Goal: Task Accomplishment & Management: Manage account settings

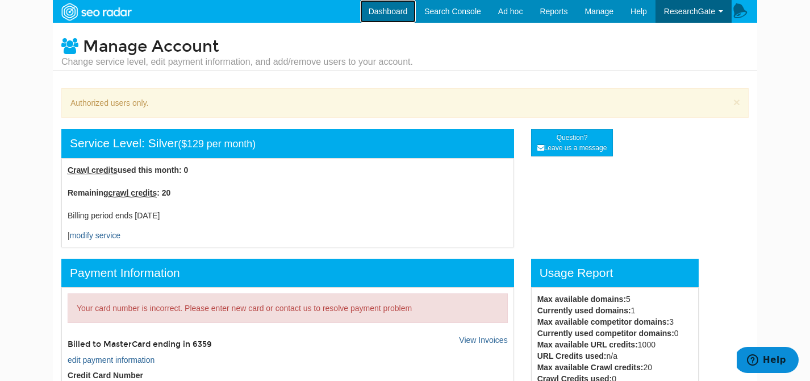
click at [377, 4] on link "Dashboard" at bounding box center [388, 11] width 56 height 23
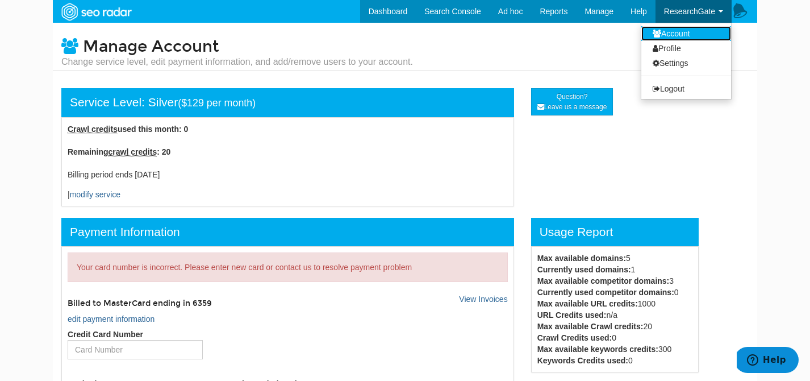
click at [686, 35] on link "Account" at bounding box center [687, 33] width 90 height 15
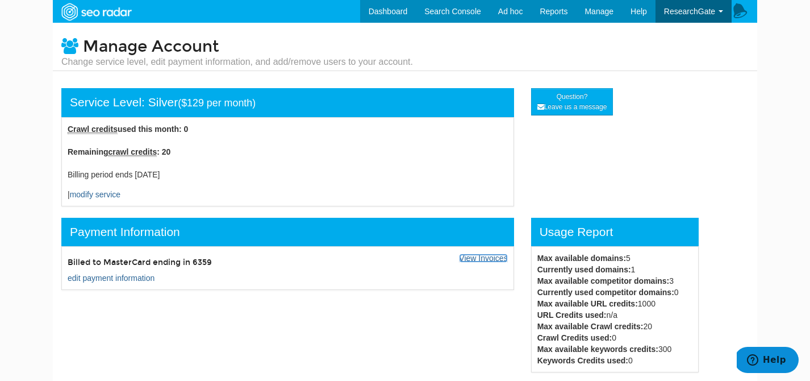
click at [491, 260] on link "View Invoices" at bounding box center [483, 257] width 48 height 9
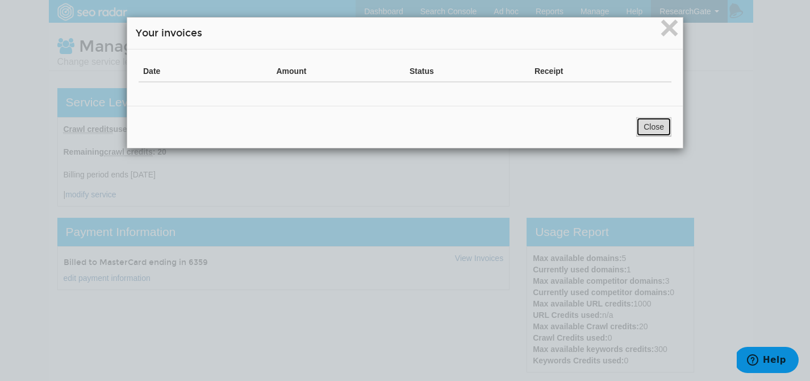
click at [650, 123] on button "Close" at bounding box center [653, 126] width 35 height 19
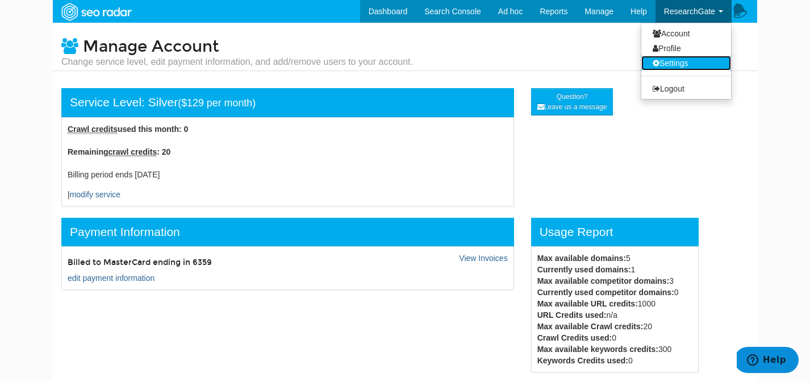
click at [682, 59] on link "Settings" at bounding box center [687, 63] width 90 height 15
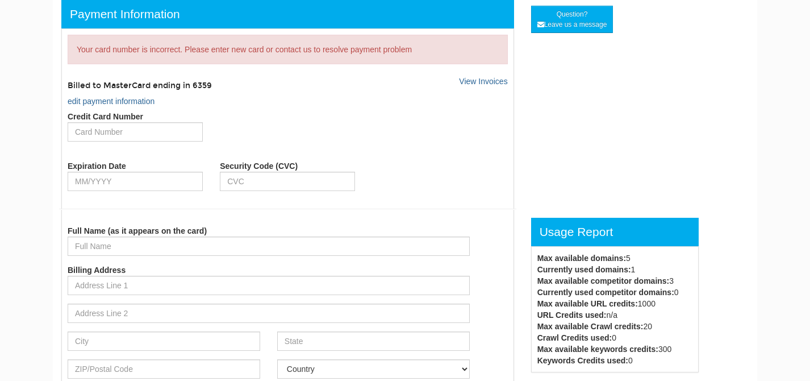
scroll to position [45, 0]
